Goal: Task Accomplishment & Management: Use online tool/utility

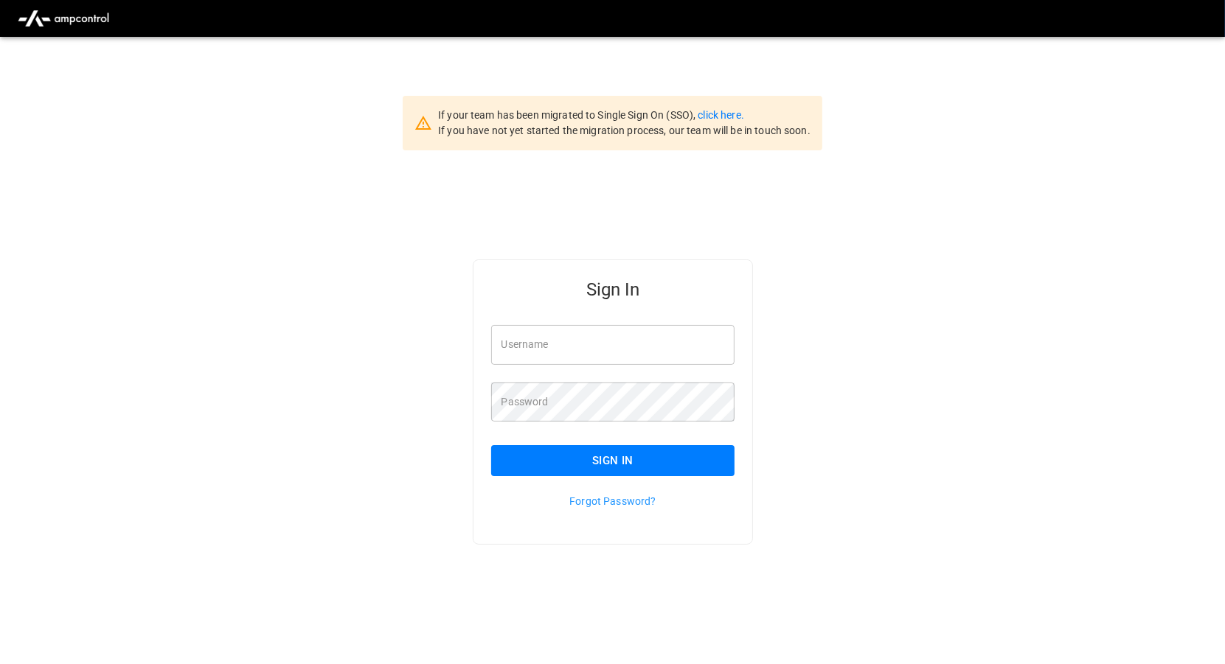
type input "*********"
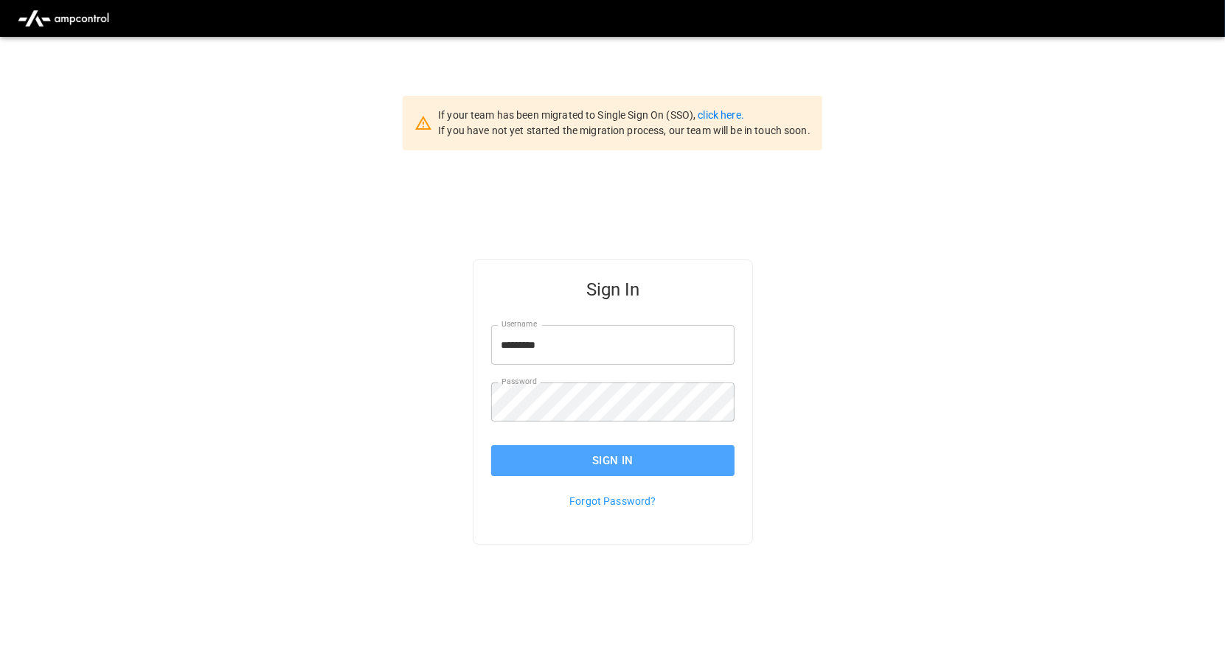
click at [581, 465] on button "Sign In" at bounding box center [613, 460] width 244 height 31
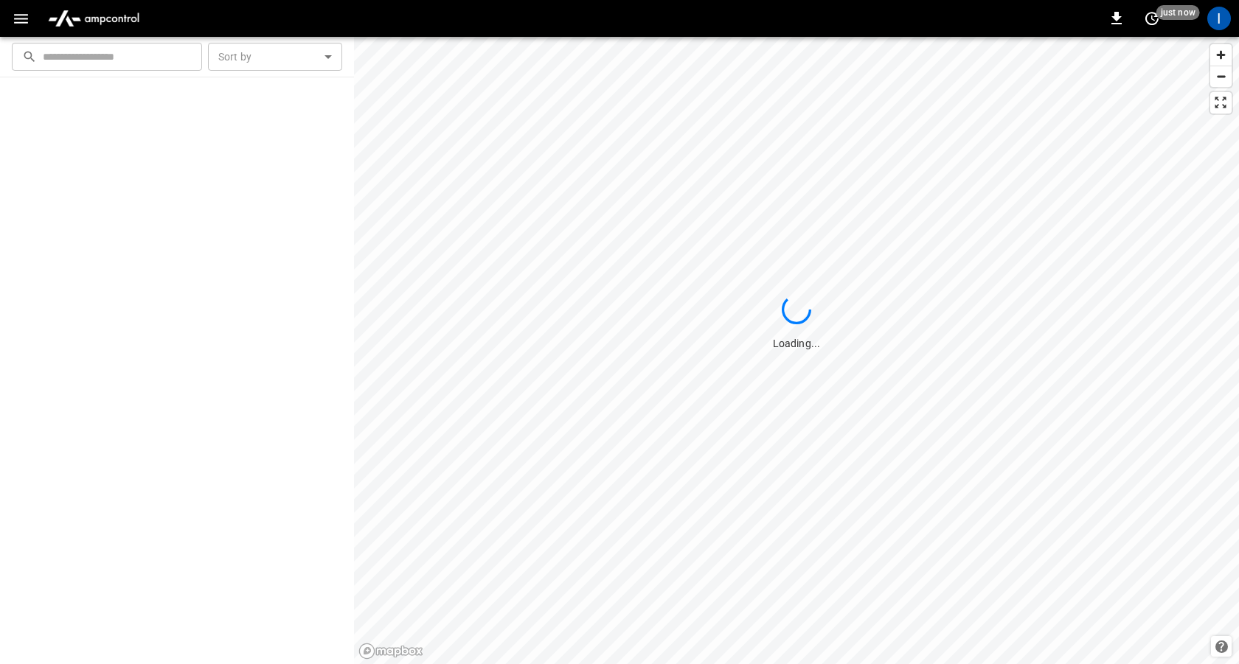
click at [7, 20] on button "button" at bounding box center [21, 18] width 30 height 27
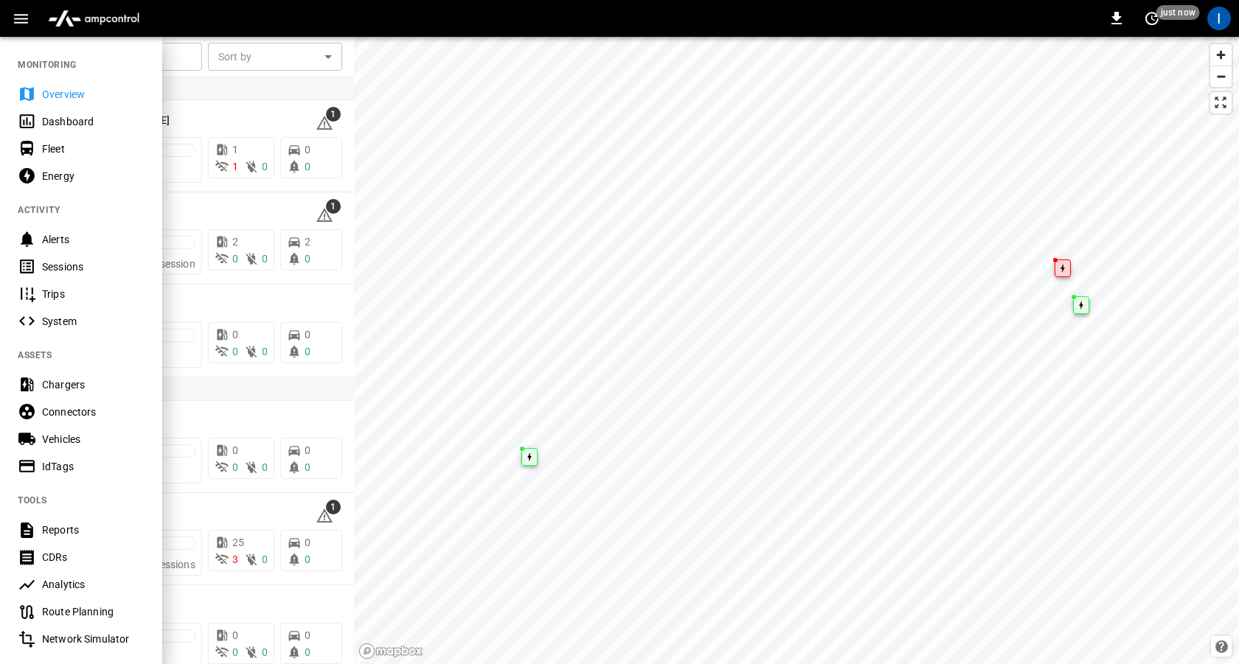
click at [81, 380] on div "Chargers" at bounding box center [93, 385] width 103 height 15
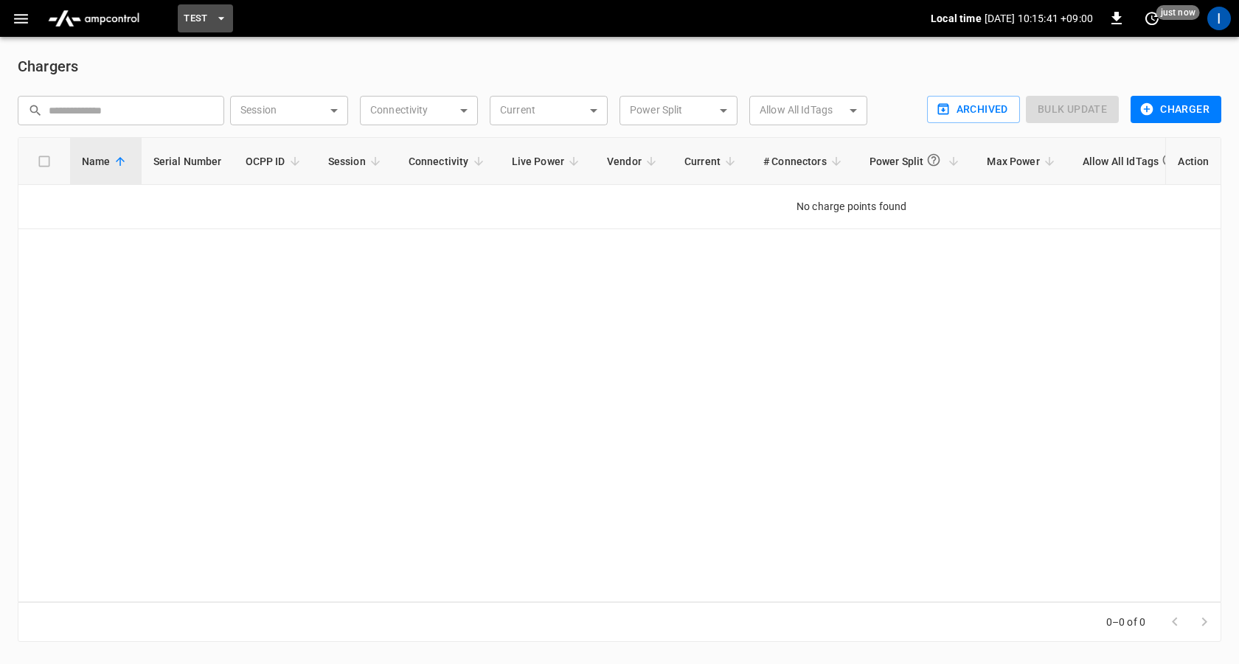
click at [185, 18] on span "Test" at bounding box center [196, 18] width 24 height 17
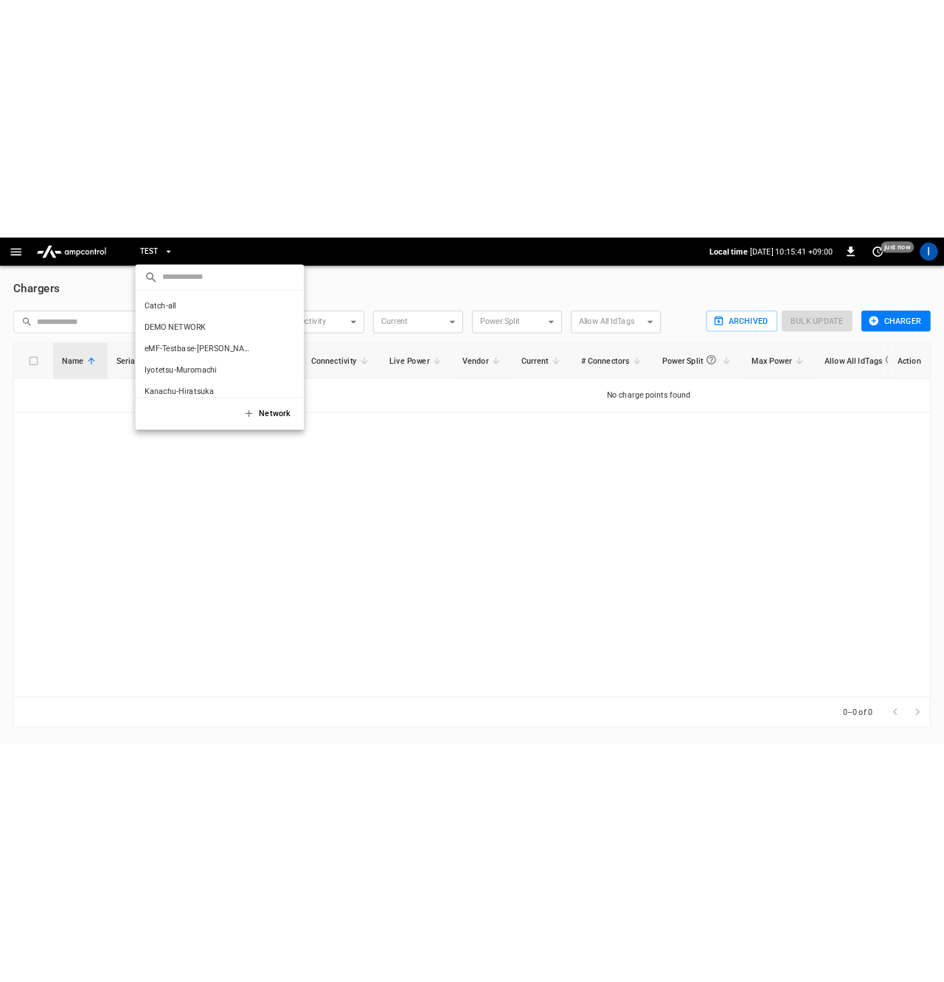
scroll to position [39, 0]
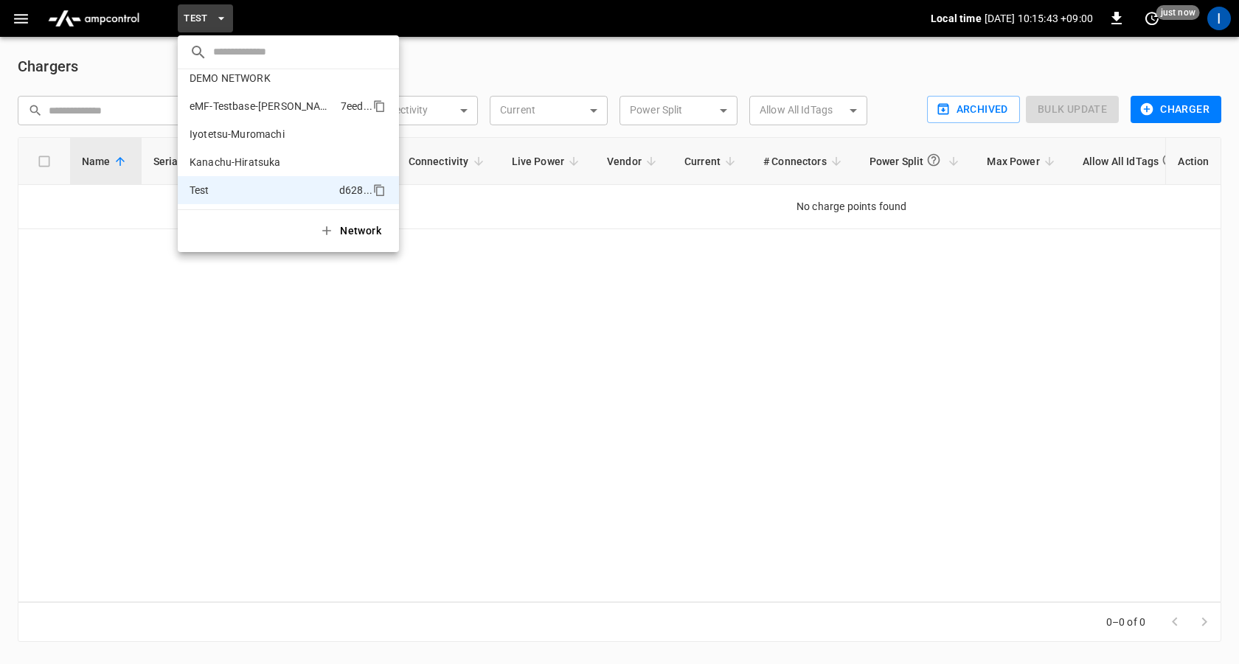
click at [275, 110] on p "eMF-Testbase-[PERSON_NAME]" at bounding box center [262, 106] width 145 height 15
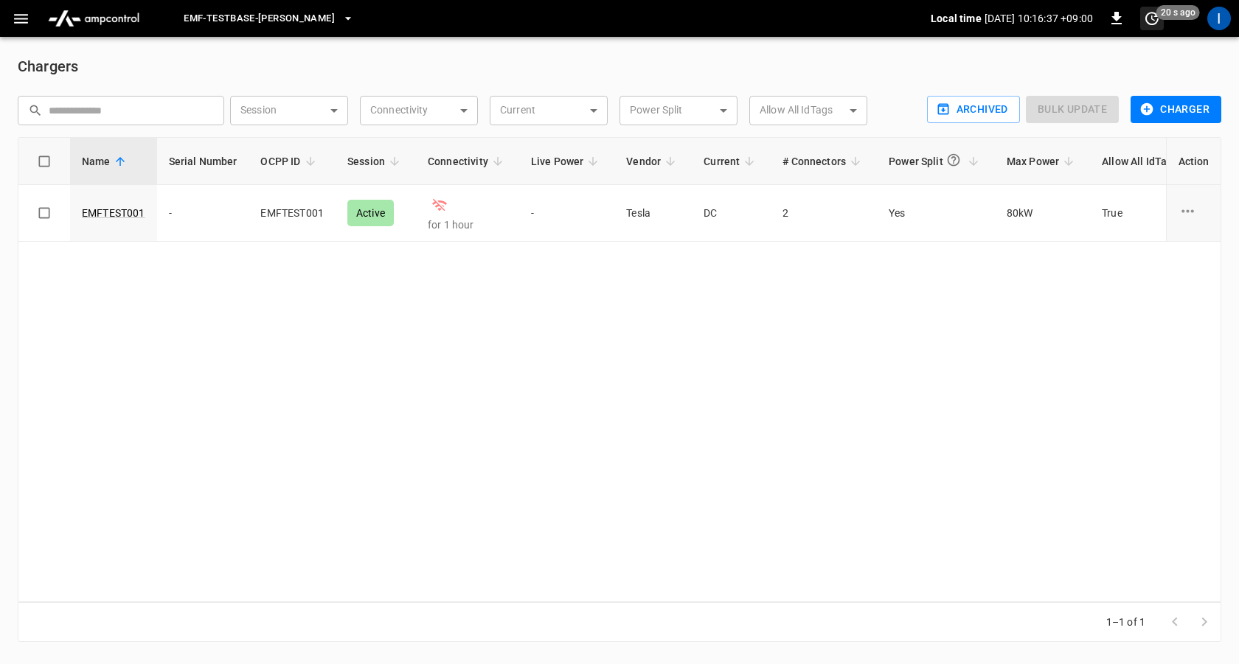
click at [1163, 19] on span "20 s ago" at bounding box center [1178, 12] width 44 height 15
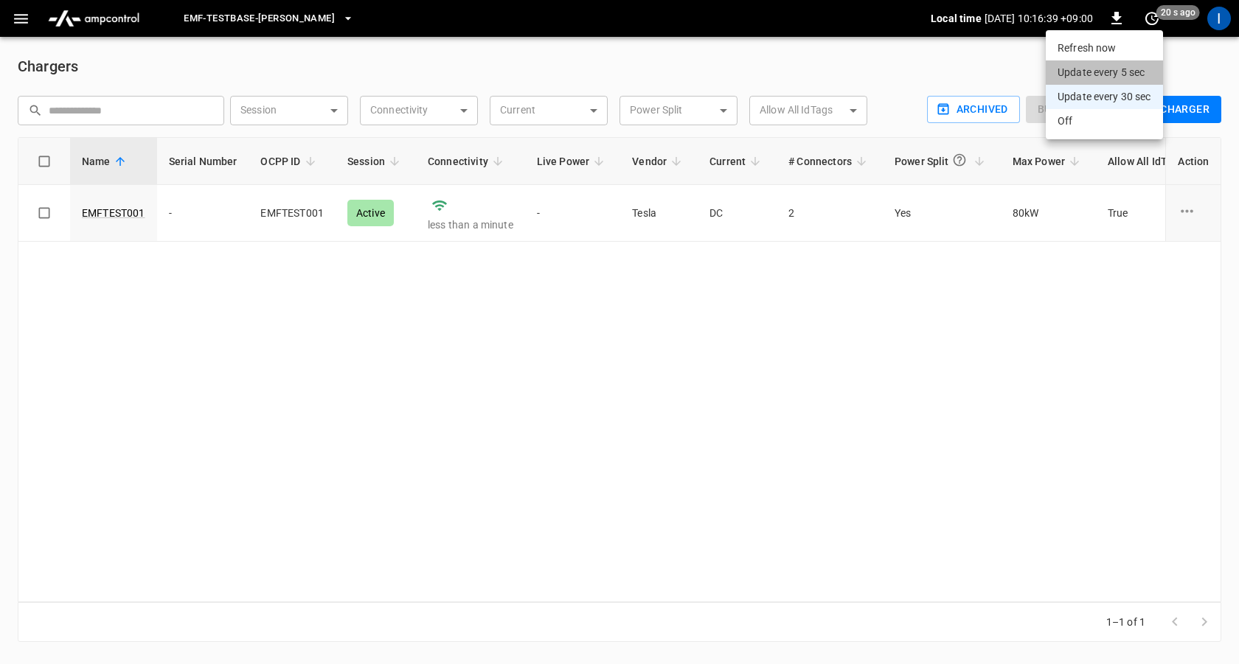
click at [1114, 65] on li "Update every 5 sec" at bounding box center [1104, 72] width 117 height 24
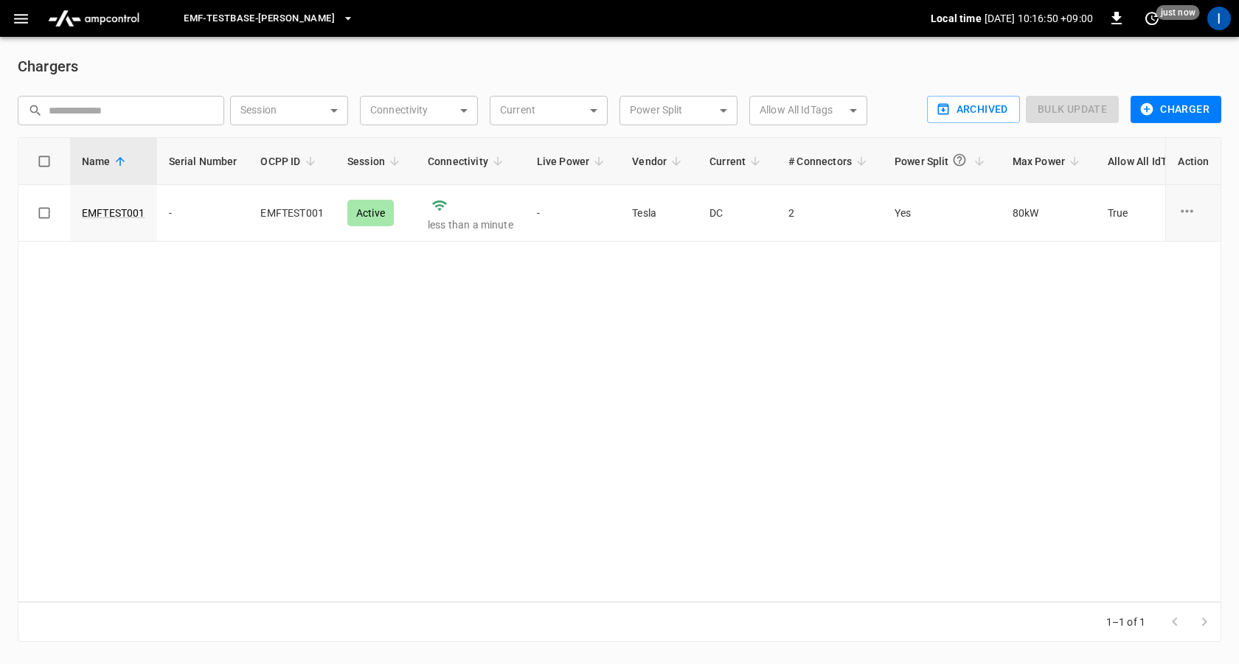
click at [409, 393] on div "Name Serial Number OCPP ID Session Connectivity Live Power Vendor Current # Con…" at bounding box center [620, 369] width 1204 height 465
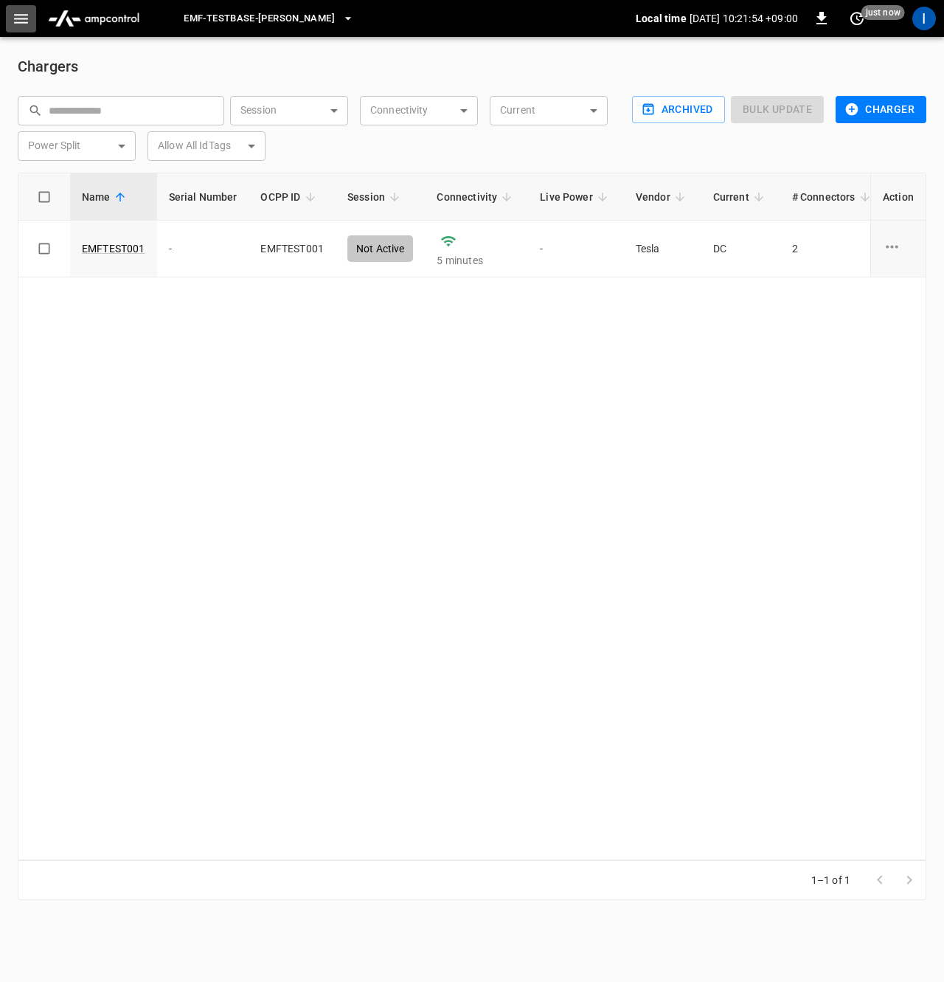
click at [13, 18] on icon "button" at bounding box center [21, 19] width 18 height 18
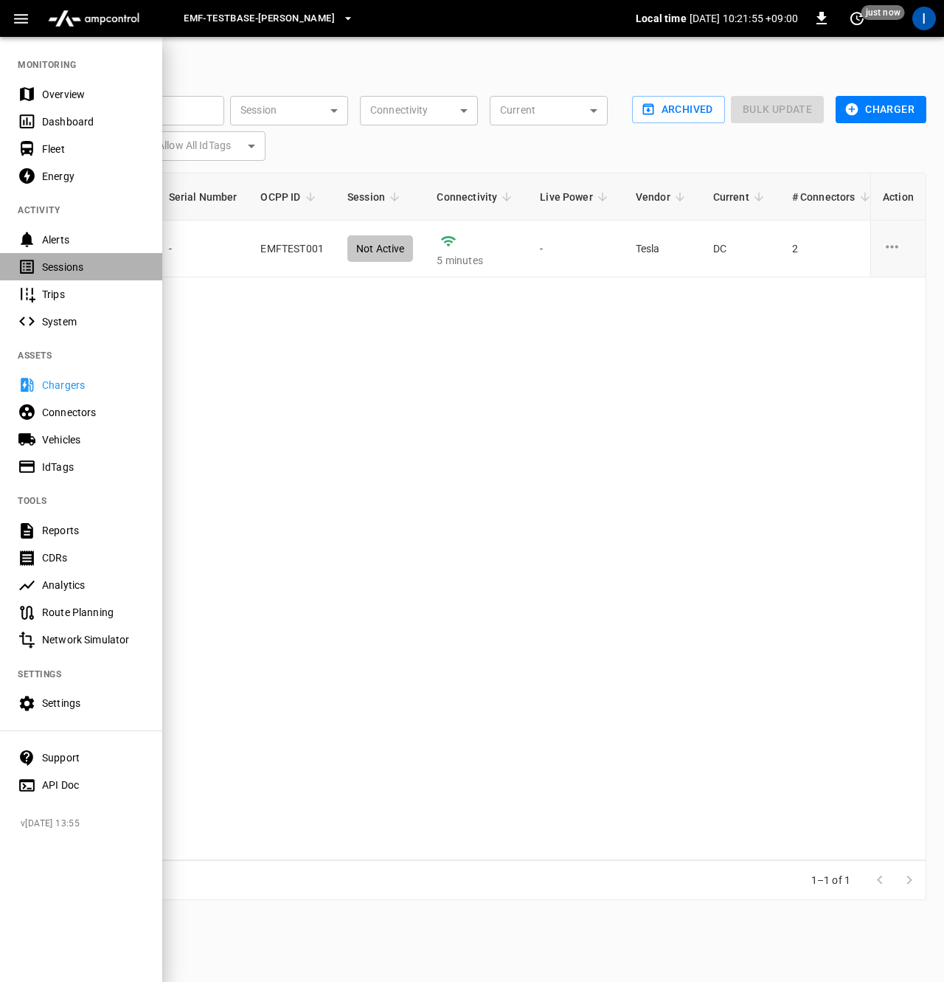
click at [79, 279] on div "Sessions" at bounding box center [81, 266] width 162 height 27
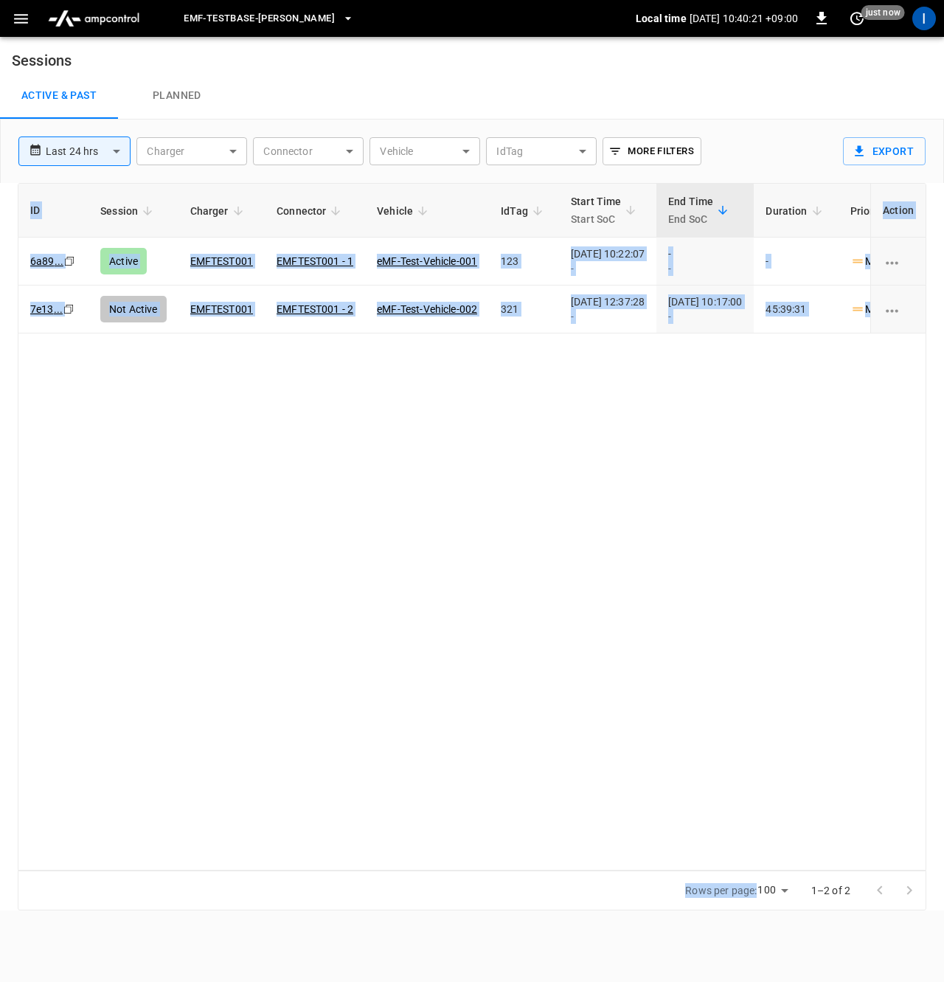
drag, startPoint x: 578, startPoint y: 978, endPoint x: 527, endPoint y: 692, distance: 290.6
click at [527, 664] on html "**********" at bounding box center [472, 455] width 944 height 910
click at [140, 426] on div "ID Session Charger Connector Vehicle IdTag Start Time Start SoC End Time End So…" at bounding box center [472, 526] width 909 height 687
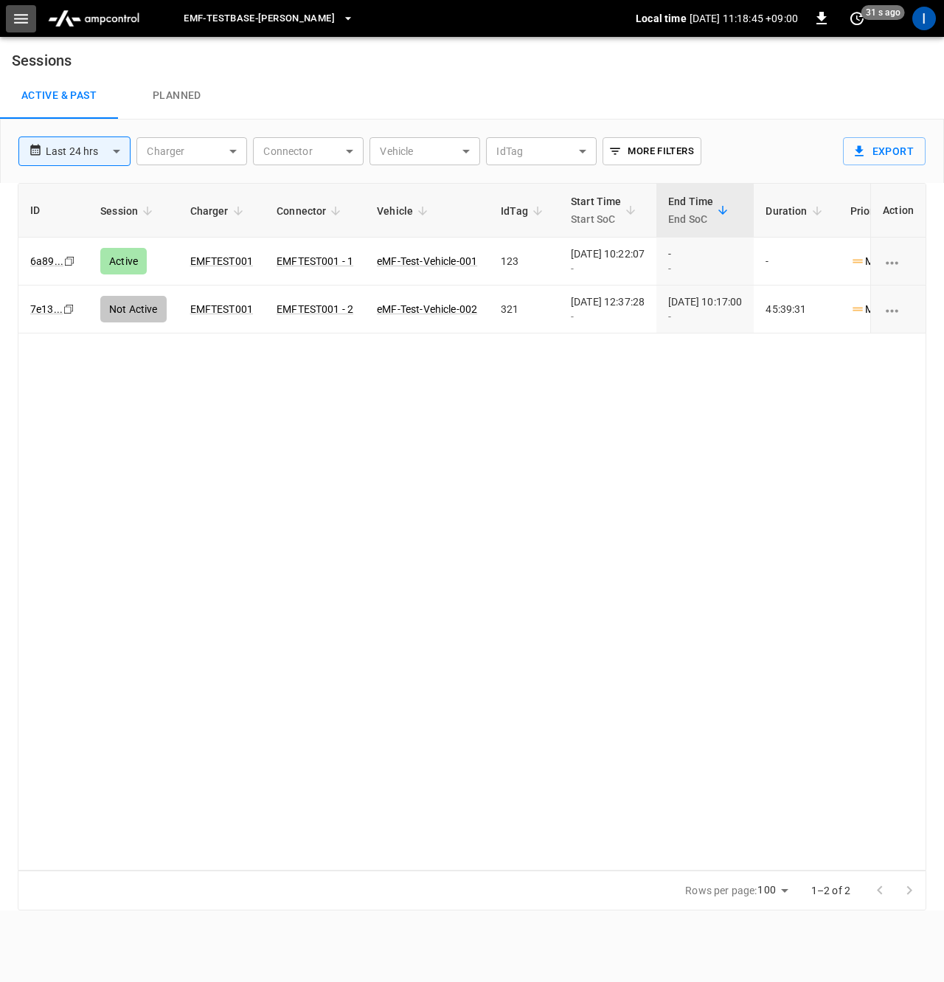
click at [23, 22] on icon "button" at bounding box center [21, 19] width 14 height 10
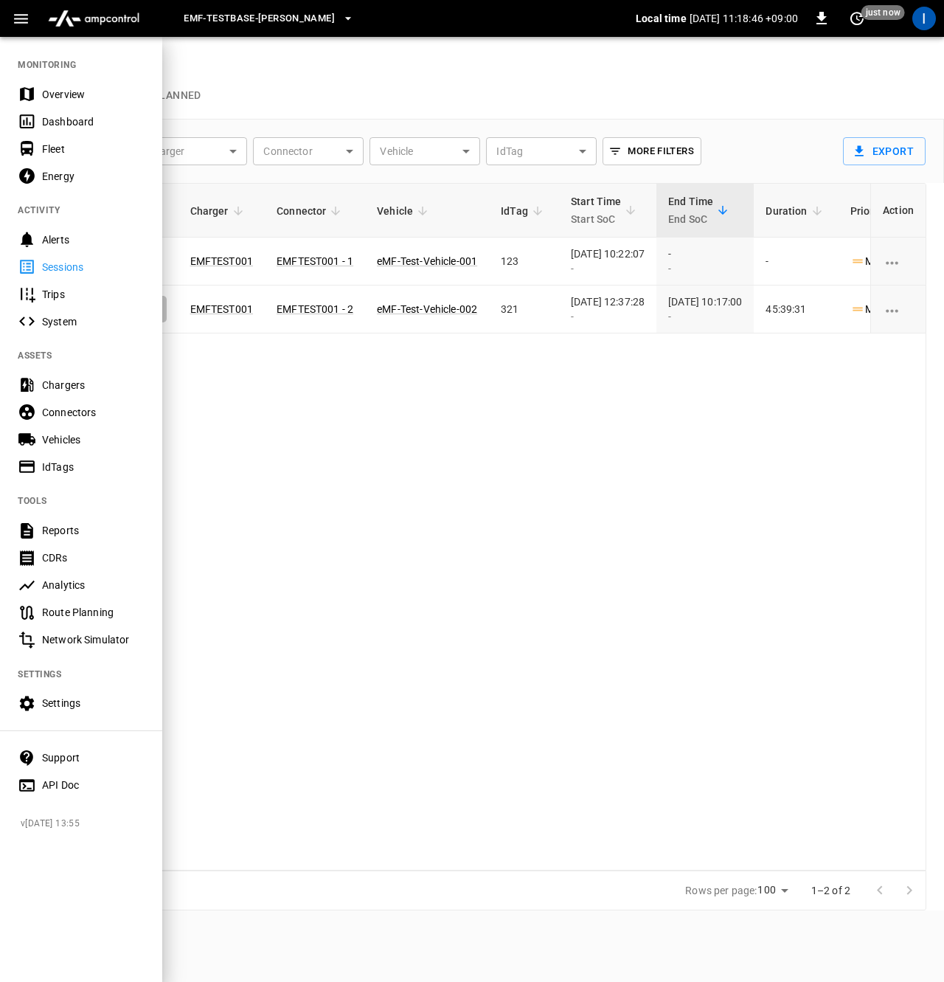
click at [70, 174] on div "Energy" at bounding box center [93, 176] width 103 height 15
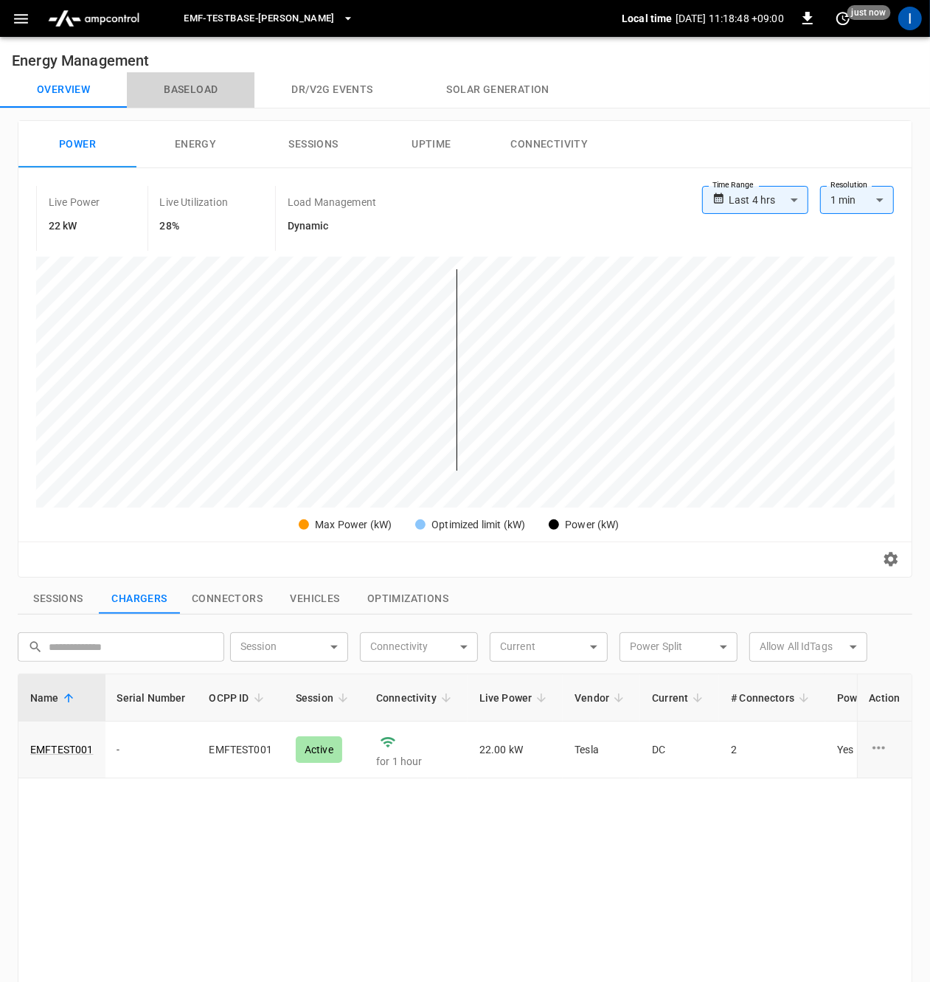
click at [192, 83] on button "Baseload" at bounding box center [191, 89] width 128 height 35
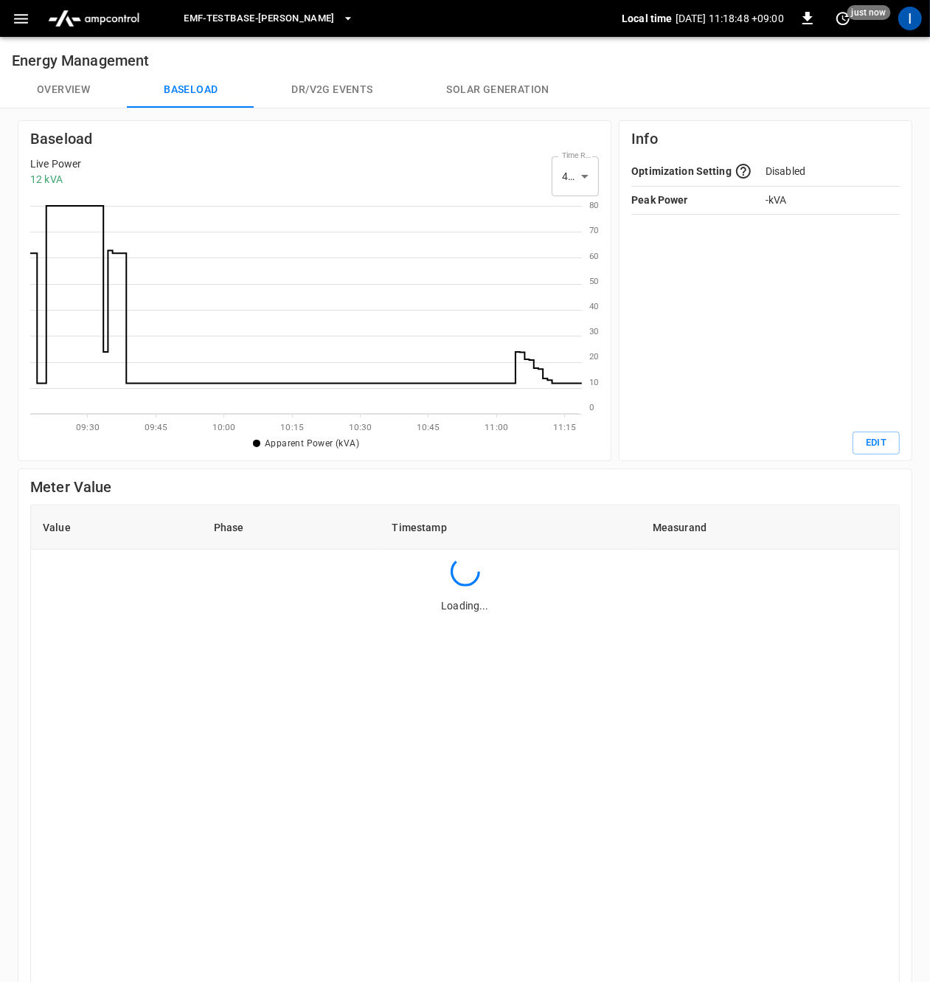
scroll to position [200, 538]
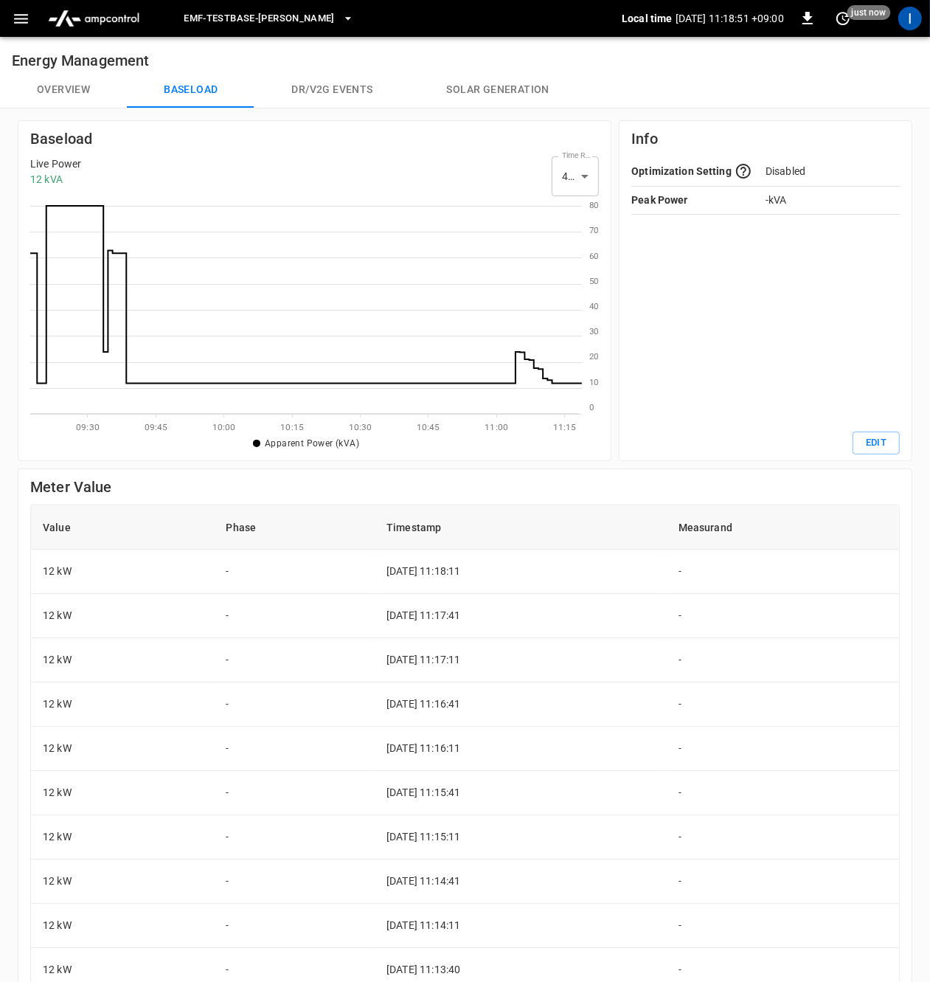
click at [521, 362] on icon at bounding box center [306, 362] width 552 height 0
